Goal: Find contact information: Find contact information

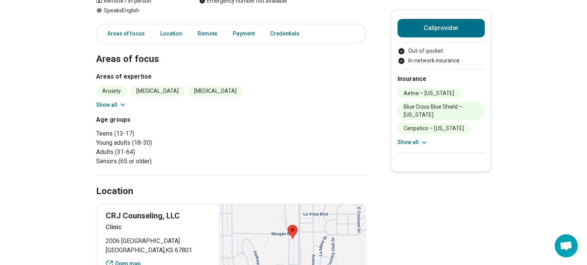
scroll to position [154, 0]
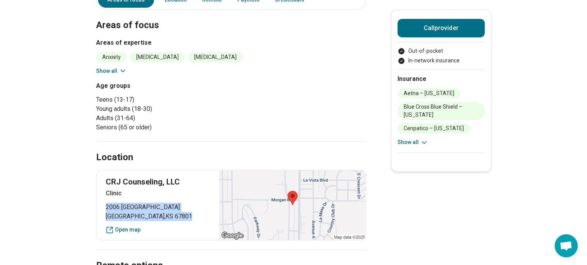
drag, startPoint x: 149, startPoint y: 206, endPoint x: 106, endPoint y: 194, distance: 44.9
click at [106, 194] on div "CRJ Counseling, LLC Clinic [STREET_ADDRESS] Open map" at bounding box center [231, 205] width 270 height 71
copy p "[STREET_ADDRESS]"
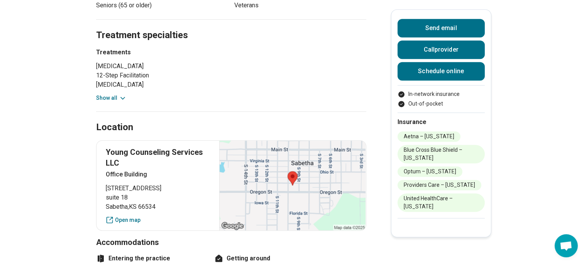
scroll to position [501, 0]
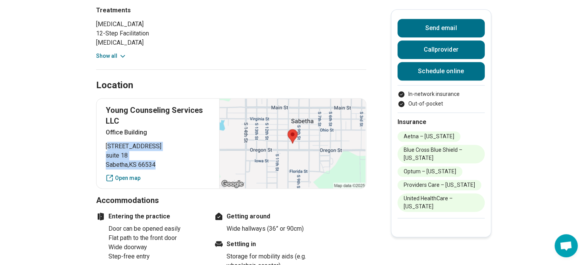
drag, startPoint x: 172, startPoint y: 148, endPoint x: 113, endPoint y: 129, distance: 62.3
click at [113, 142] on p "913 Dakota Street suite 18 Sabetha , KS 66534" at bounding box center [158, 156] width 105 height 28
click at [112, 142] on span "913 Dakota Street" at bounding box center [158, 146] width 105 height 9
drag, startPoint x: 102, startPoint y: 123, endPoint x: 186, endPoint y: 154, distance: 89.2
click at [186, 154] on div "Young Counseling Services LLC Office Building 913 Dakota Street suite 18 Sabeth…" at bounding box center [231, 143] width 270 height 91
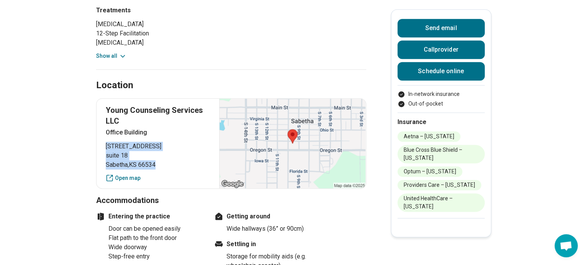
copy p "913 Dakota Street suite 18 Sabetha , KS 66534"
